Goal: Information Seeking & Learning: Learn about a topic

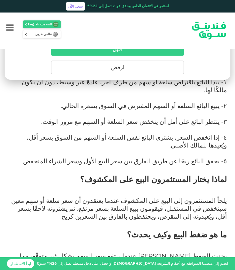
scroll to position [392, 0]
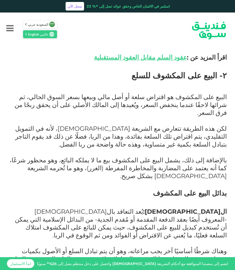
scroll to position [570, 0]
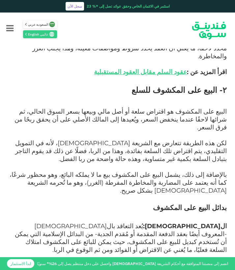
click at [112, 262] on span "وهناك شرطًا أساسيًا آخر يجب مراعاته، وهو أن يتم تبادل السلع أو الأصول بكميات مت…" at bounding box center [120, 273] width 214 height 23
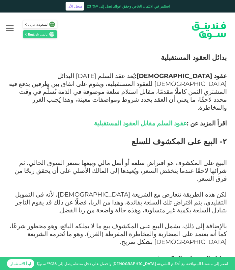
scroll to position [518, 0]
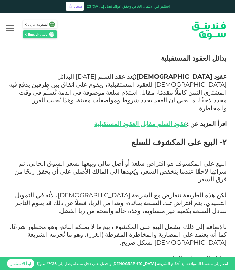
drag, startPoint x: 196, startPoint y: 203, endPoint x: 89, endPoint y: 204, distance: 107.3
copy span "التعاقد بال[DEMOGRAPHIC_DATA] -المعروف أيضًا بعقد الدفعة المقدمة"
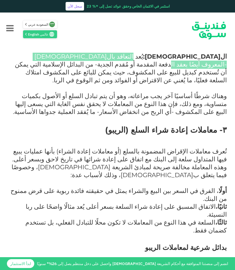
scroll to position [682, 0]
